Goal: Task Accomplishment & Management: Manage account settings

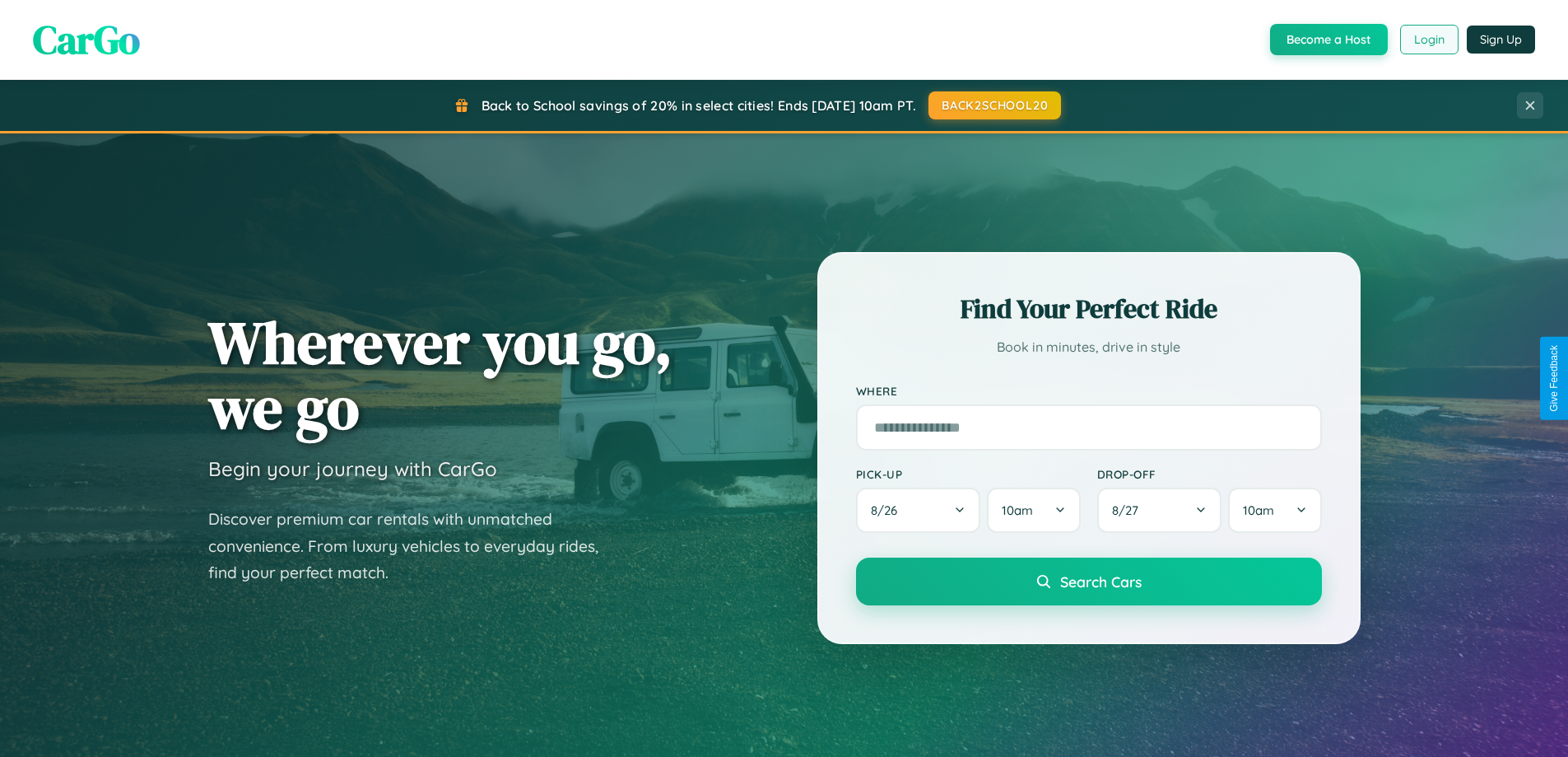
click at [1428, 39] on button "Login" at bounding box center [1429, 39] width 58 height 29
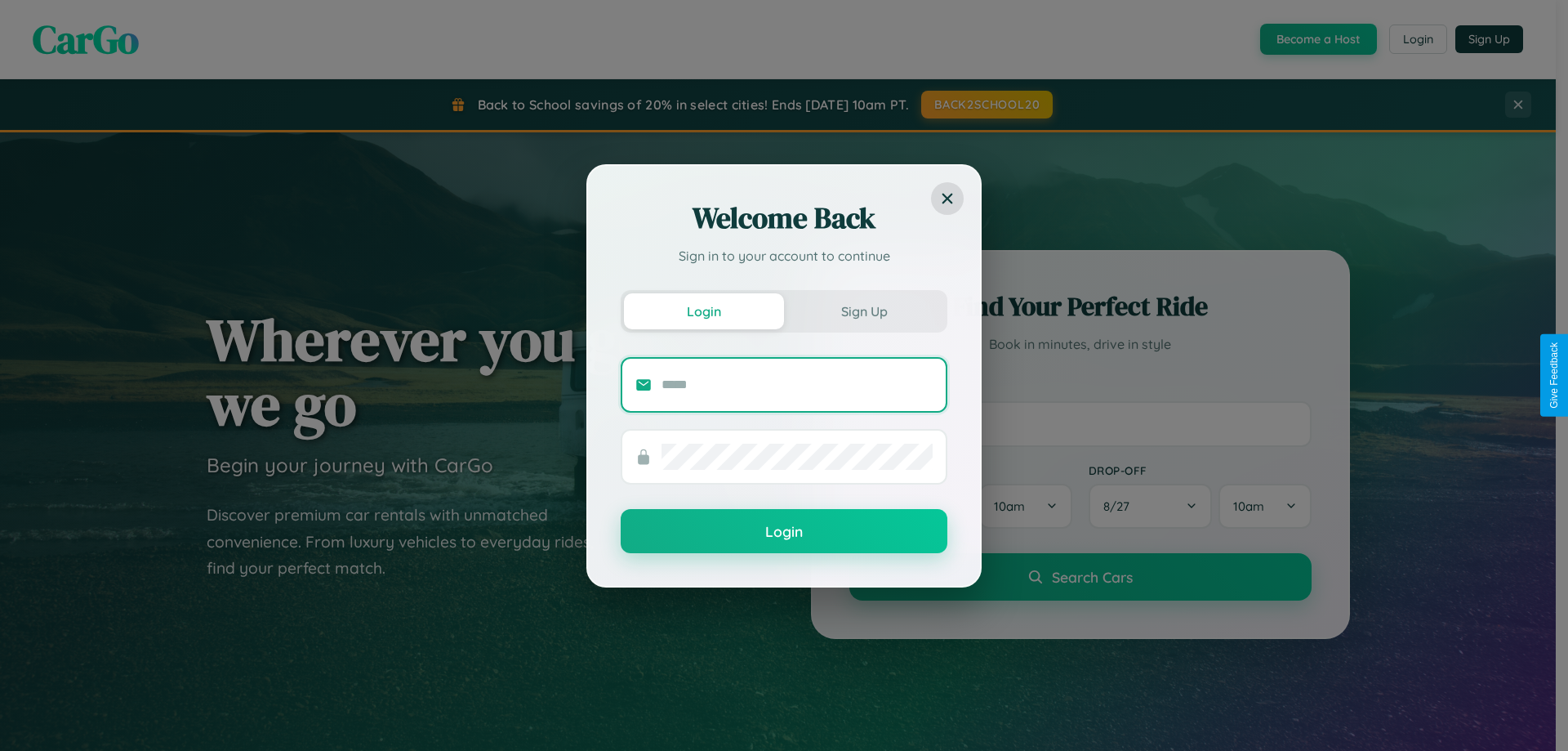
click at [797, 384] on input "text" at bounding box center [797, 385] width 271 height 26
type input "**********"
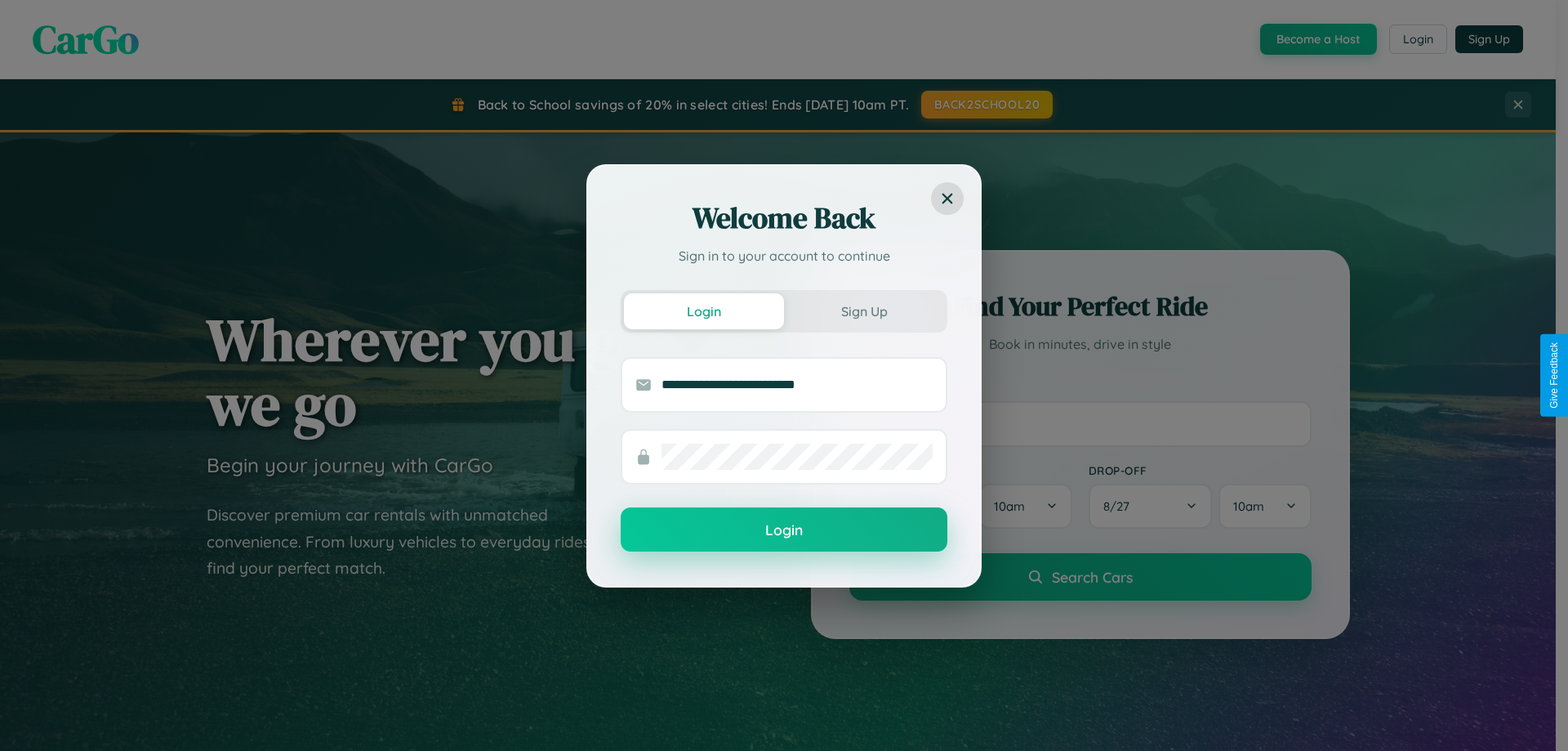
click at [784, 530] on button "Login" at bounding box center [784, 529] width 327 height 44
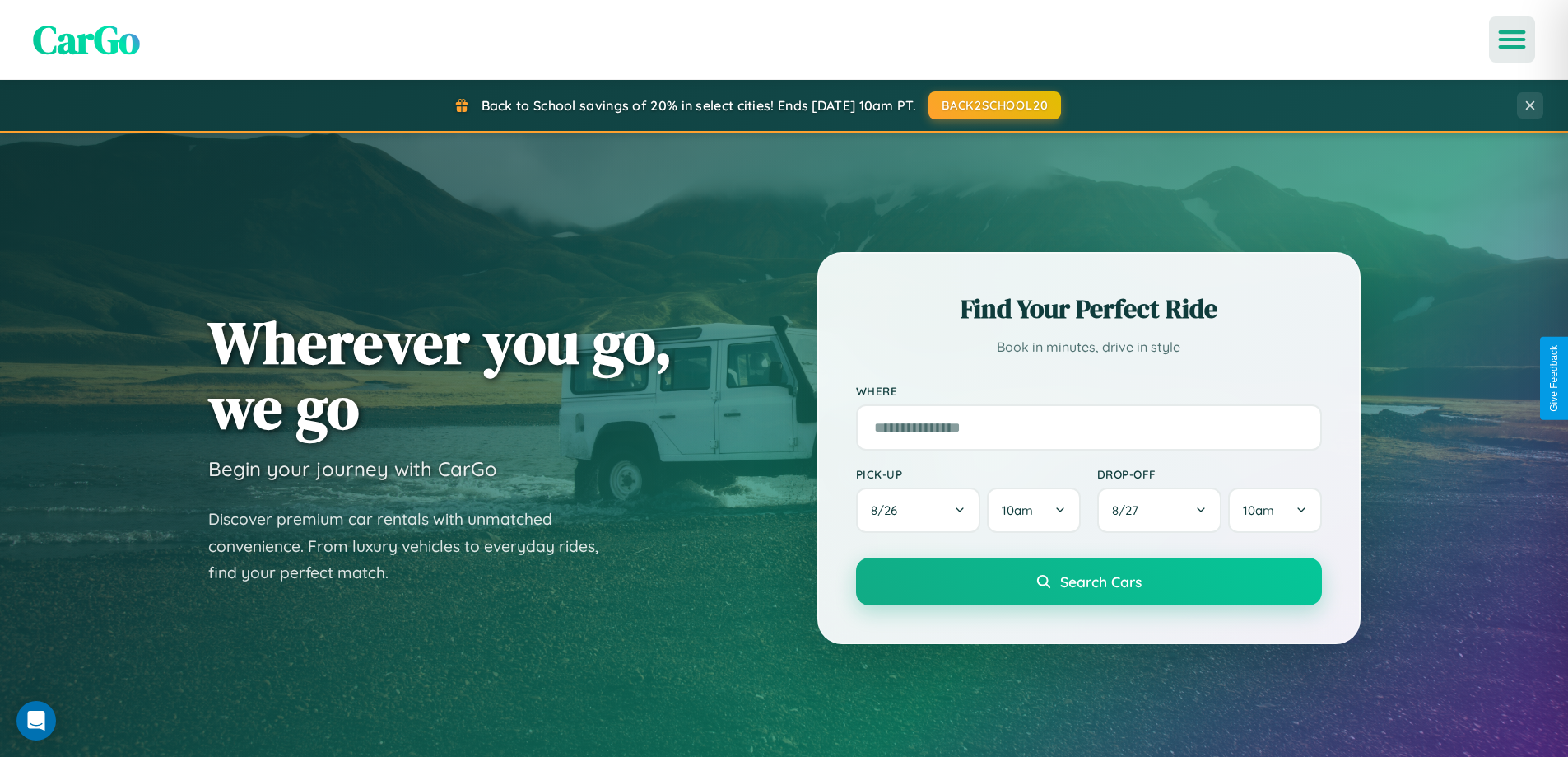
click at [1511, 39] on icon "Open menu" at bounding box center [1511, 39] width 24 height 15
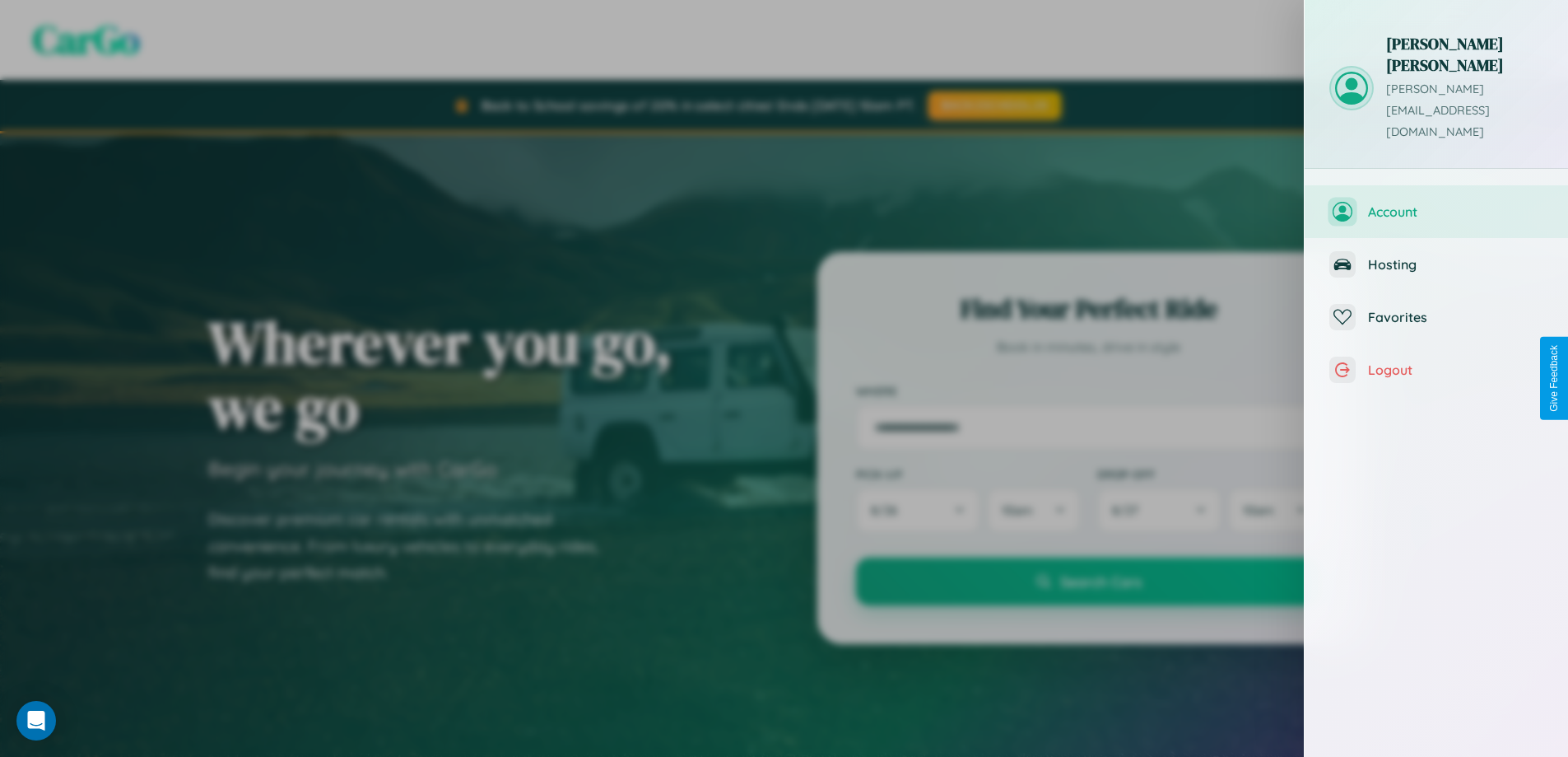
click at [1436, 203] on span "Account" at bounding box center [1455, 212] width 175 height 16
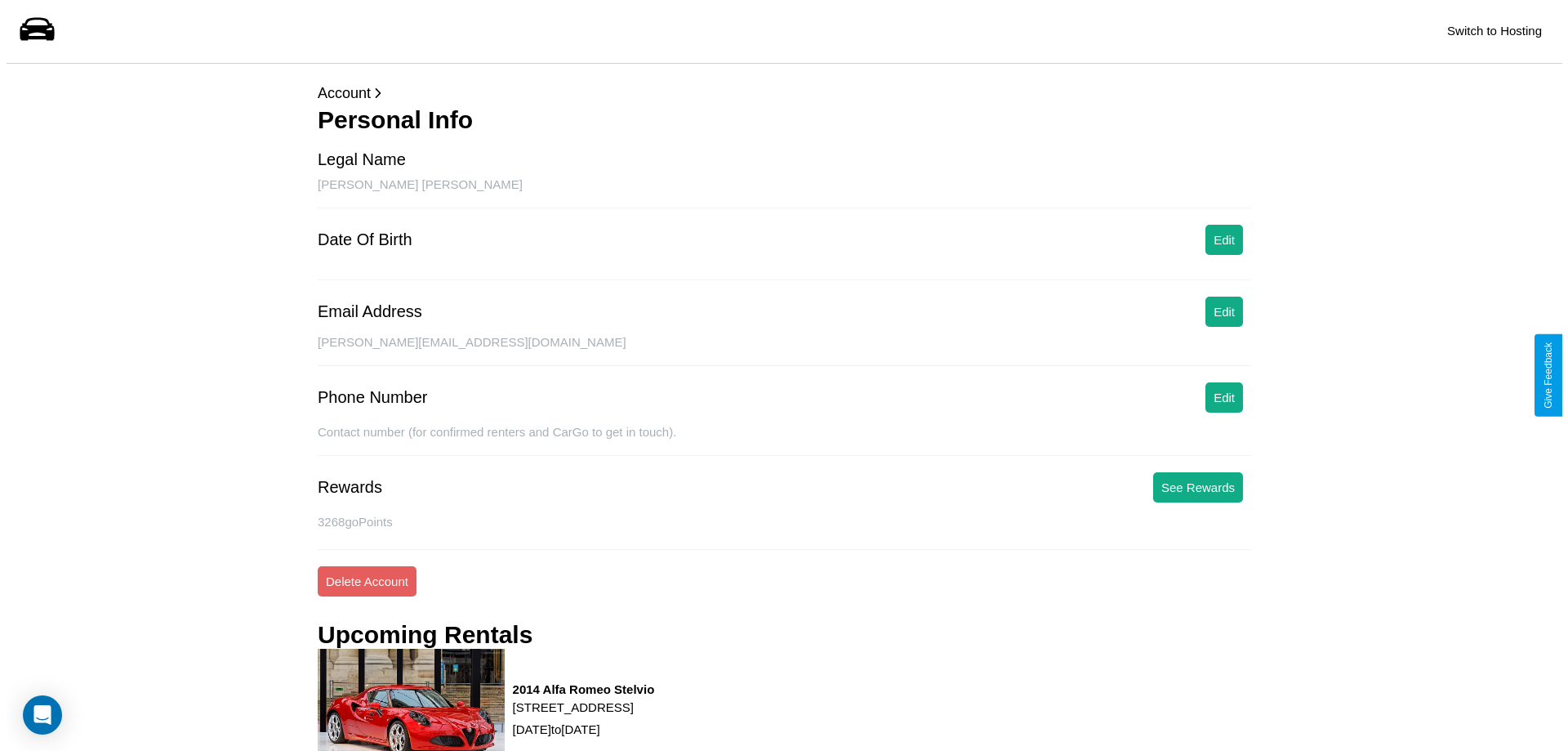
scroll to position [207, 0]
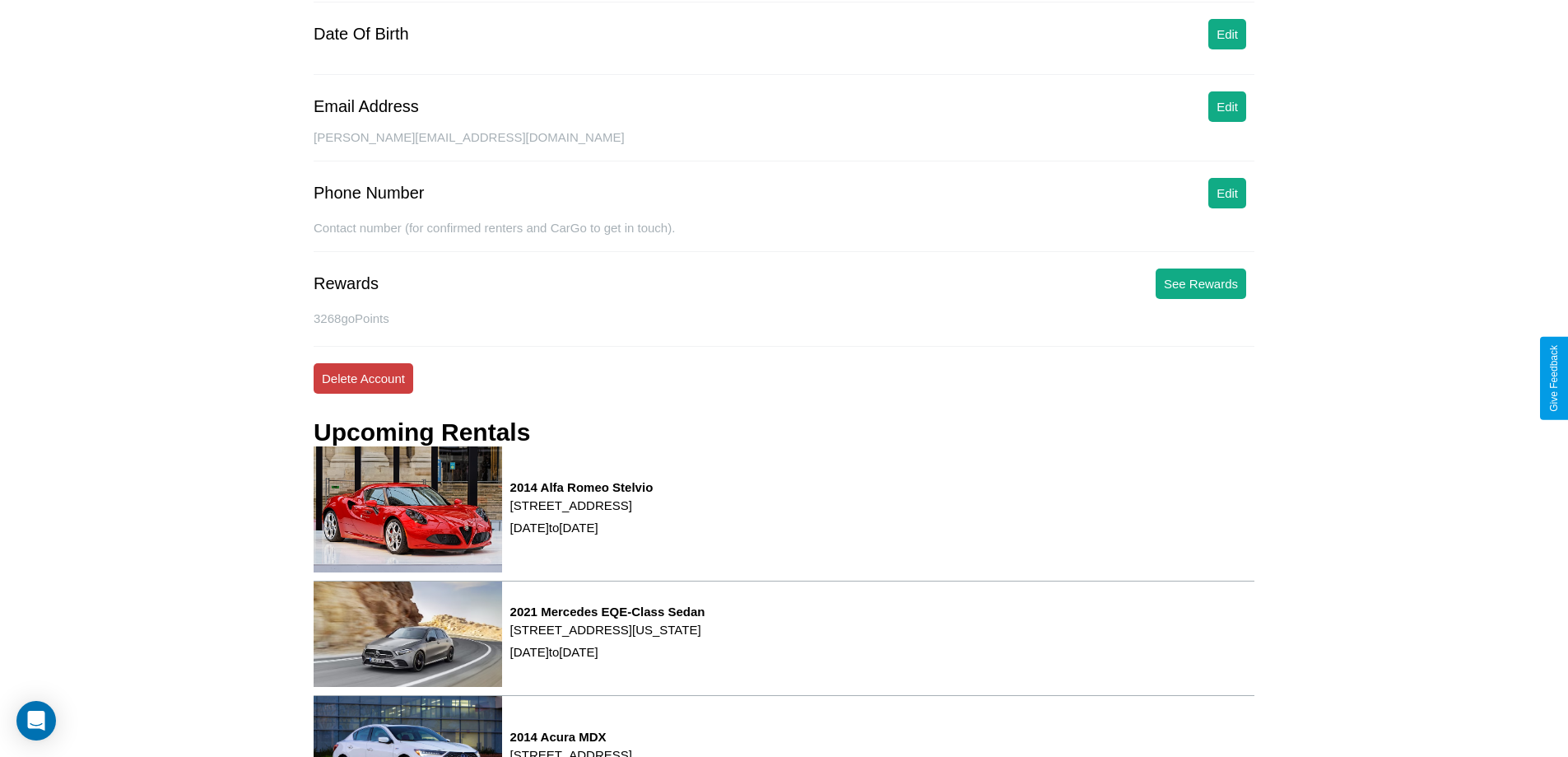
click at [363, 378] on button "Delete Account" at bounding box center [363, 378] width 99 height 30
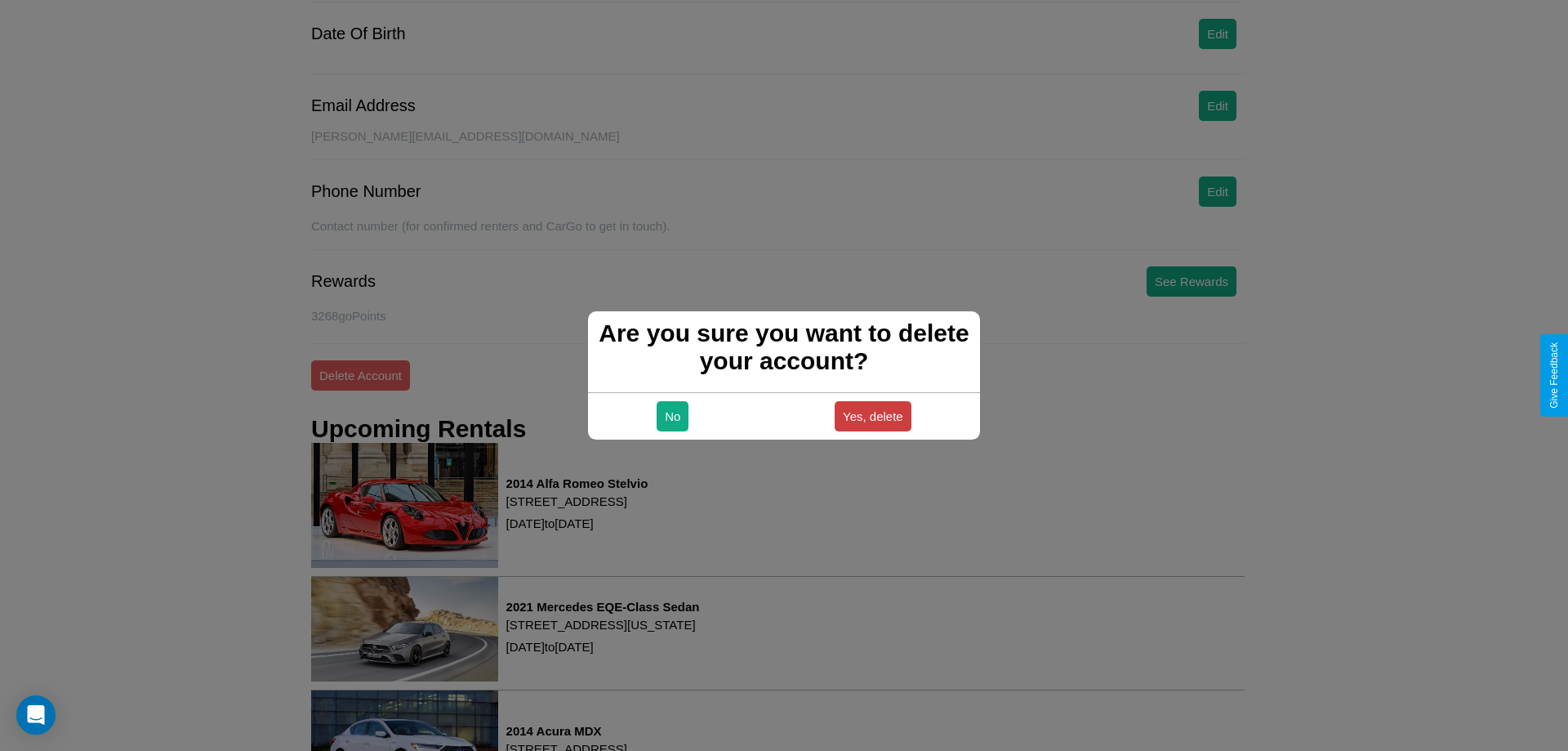
click at [872, 415] on button "Yes, delete" at bounding box center [872, 415] width 77 height 30
